Goal: Transaction & Acquisition: Purchase product/service

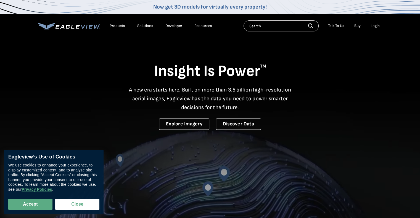
click at [373, 26] on div "Login" at bounding box center [374, 25] width 9 height 5
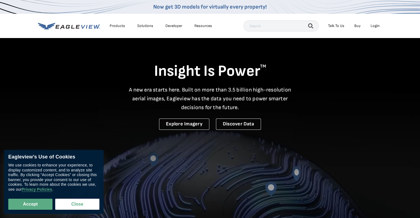
click at [375, 26] on div "Login" at bounding box center [374, 25] width 9 height 5
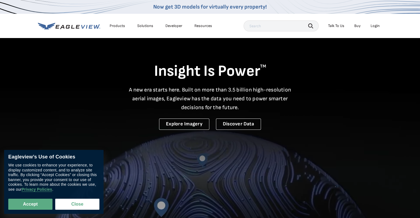
click at [377, 26] on div "Login" at bounding box center [374, 25] width 9 height 5
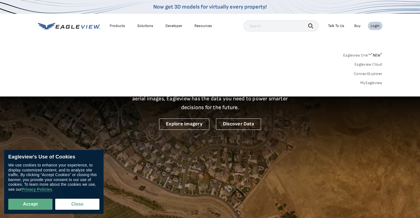
click at [371, 82] on link "MyEagleview" at bounding box center [371, 83] width 22 height 5
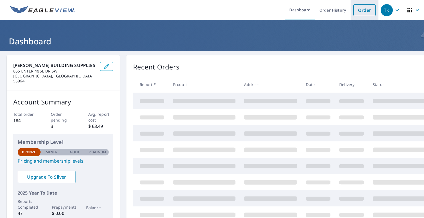
click at [361, 10] on link "Order" at bounding box center [364, 10] width 22 height 12
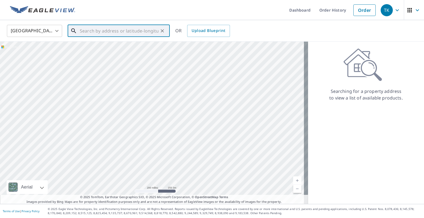
click at [101, 33] on input "text" at bounding box center [119, 30] width 79 height 15
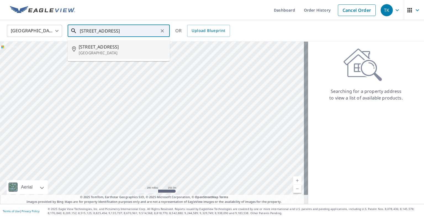
click at [96, 52] on p "Rochester, MN 55901" at bounding box center [122, 53] width 87 height 6
type input "730 1st St NW Rochester, MN 55901"
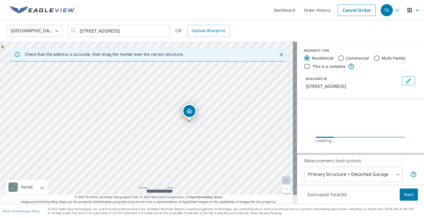
drag, startPoint x: 133, startPoint y: 121, endPoint x: 206, endPoint y: 125, distance: 73.2
click at [206, 125] on div "730 1st St NW Rochester, MN 55901" at bounding box center [148, 123] width 297 height 162
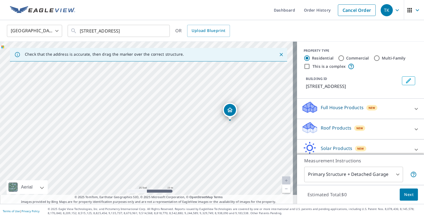
drag, startPoint x: 150, startPoint y: 129, endPoint x: 228, endPoint y: 129, distance: 77.8
click at [228, 129] on div "730 1st St NW Rochester, MN 55901" at bounding box center [148, 123] width 297 height 162
drag, startPoint x: 263, startPoint y: 148, endPoint x: 197, endPoint y: 122, distance: 71.0
click at [197, 122] on div "730 1st St NW Rochester, MN 55901" at bounding box center [148, 123] width 297 height 162
click at [156, 30] on input "730 1st St NW Rochester, MN 55901" at bounding box center [119, 30] width 79 height 15
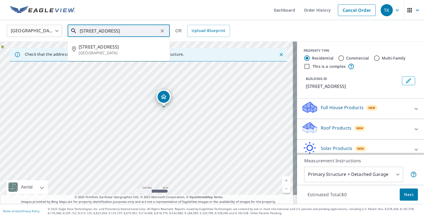
click at [163, 30] on icon "Clear" at bounding box center [162, 31] width 6 height 6
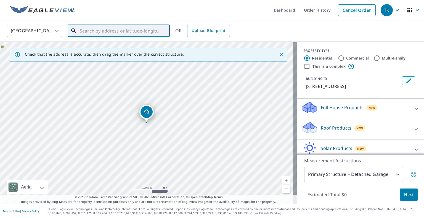
click at [117, 30] on input "text" at bounding box center [119, 30] width 79 height 15
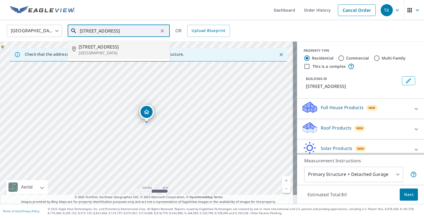
click at [118, 30] on input "2209 5TH AVE NW ROCHESTER" at bounding box center [119, 30] width 79 height 15
click at [103, 47] on span "2209 5th Ave NE" at bounding box center [122, 47] width 87 height 7
type input "2209 5th Ave NE Rochester, MN 55906"
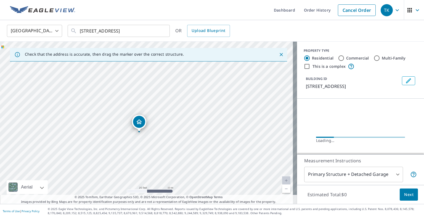
drag, startPoint x: 149, startPoint y: 138, endPoint x: 161, endPoint y: 124, distance: 18.2
click at [161, 124] on div "2209 5th Ave NE Rochester, MN 55906" at bounding box center [148, 123] width 297 height 162
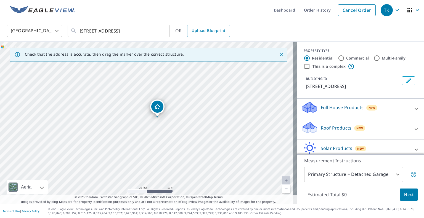
click at [390, 172] on body "TK TK Dashboard Order History Cancel Order TK United States US ​ 2209 5th Ave N…" at bounding box center [212, 109] width 424 height 218
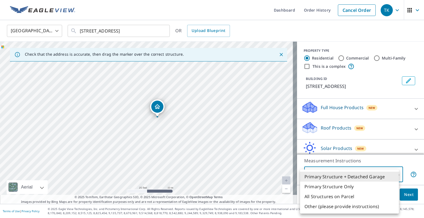
click at [330, 188] on li "Primary Structure Only" at bounding box center [349, 187] width 99 height 10
type input "2"
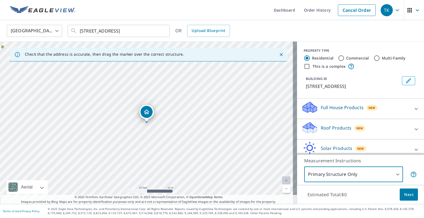
click at [413, 110] on icon at bounding box center [416, 109] width 7 height 7
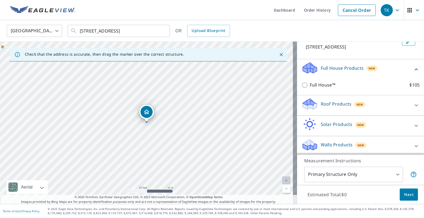
scroll to position [41, 0]
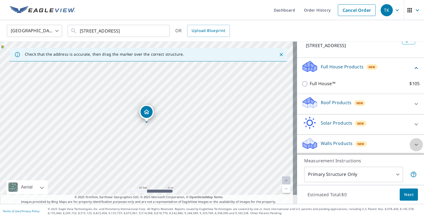
click at [413, 143] on icon at bounding box center [416, 145] width 7 height 7
click at [414, 144] on icon at bounding box center [415, 145] width 3 height 2
click at [413, 144] on icon at bounding box center [416, 145] width 7 height 7
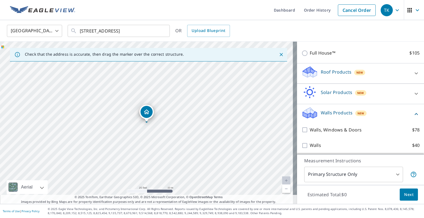
scroll to position [72, 0]
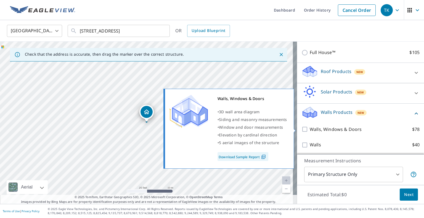
click at [302, 128] on input "Walls, Windows & Doors $78" at bounding box center [305, 129] width 8 height 7
checkbox input "true"
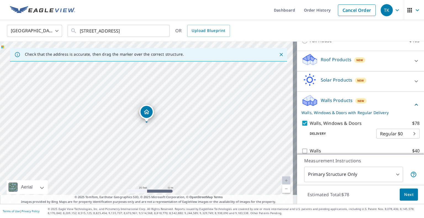
scroll to position [90, 0]
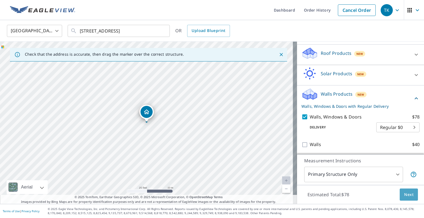
click at [404, 194] on span "Next" at bounding box center [408, 194] width 9 height 7
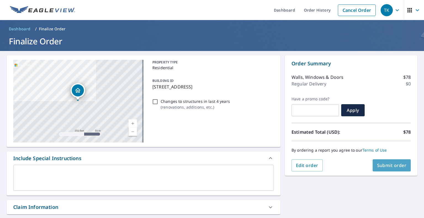
click at [383, 166] on span "Submit order" at bounding box center [392, 165] width 30 height 6
